Goal: Book appointment/travel/reservation

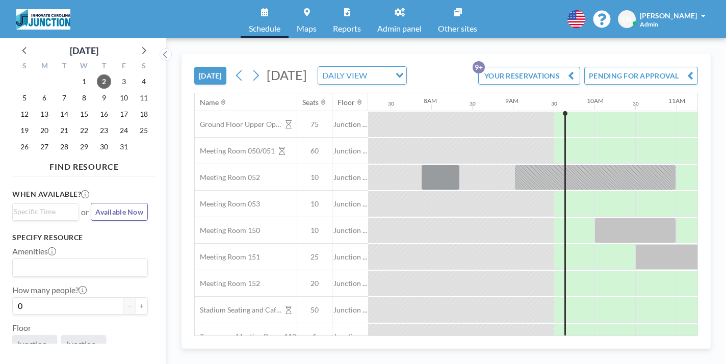
scroll to position [0, 596]
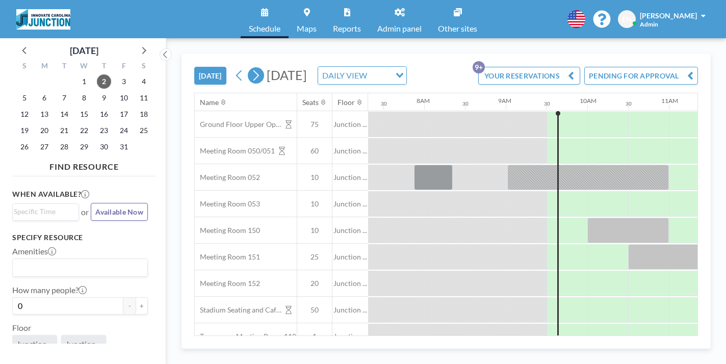
click at [251, 68] on icon at bounding box center [256, 75] width 10 height 15
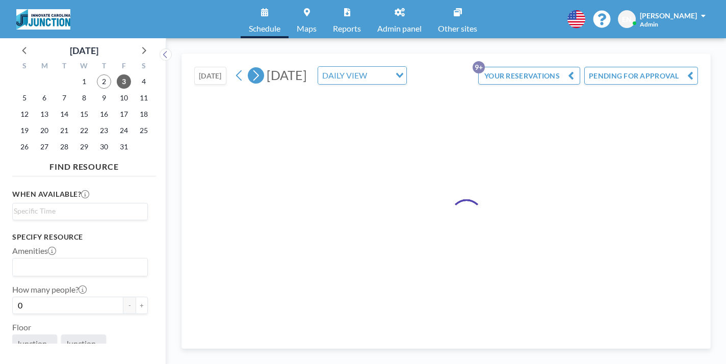
click at [251, 68] on icon at bounding box center [256, 75] width 10 height 15
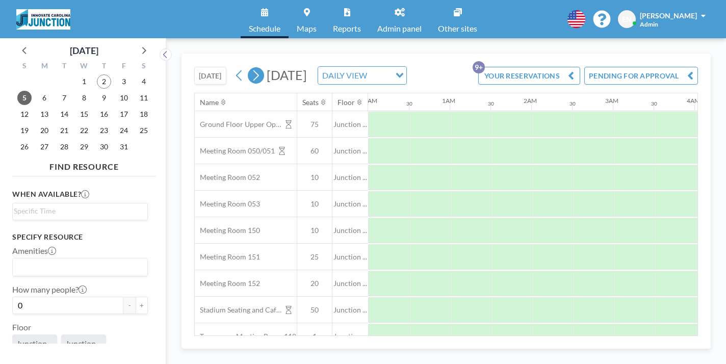
scroll to position [0, 0]
click at [251, 68] on icon at bounding box center [256, 75] width 10 height 15
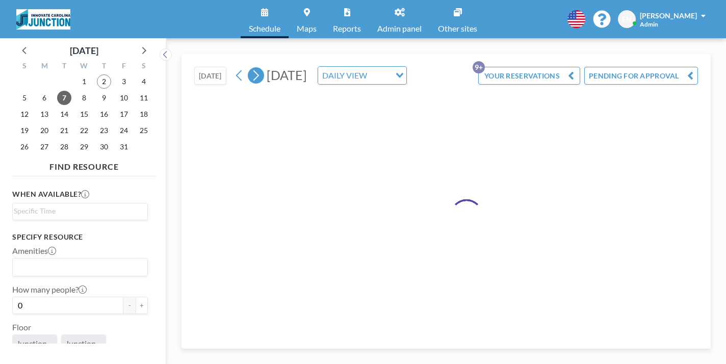
click at [251, 68] on icon at bounding box center [256, 75] width 10 height 15
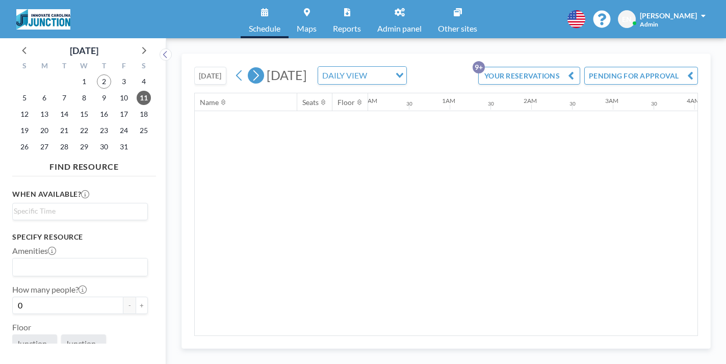
click at [251, 68] on icon at bounding box center [256, 75] width 10 height 15
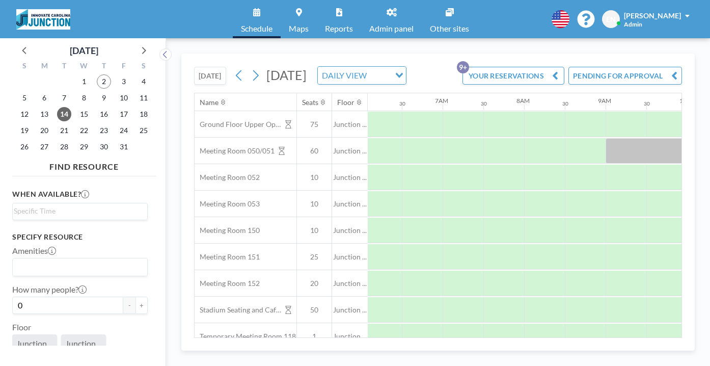
scroll to position [0, 497]
